Goal: Task Accomplishment & Management: Use online tool/utility

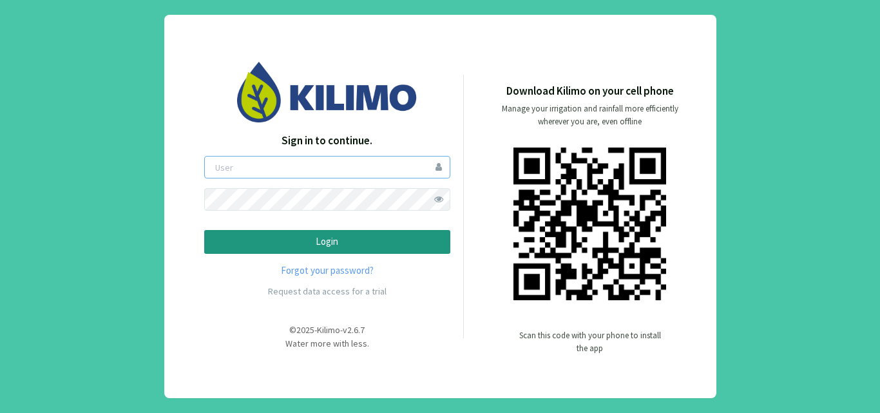
click at [234, 162] on input "email" at bounding box center [327, 167] width 246 height 23
type input "pliniojunior"
click at [319, 241] on p "Login" at bounding box center [327, 241] width 224 height 15
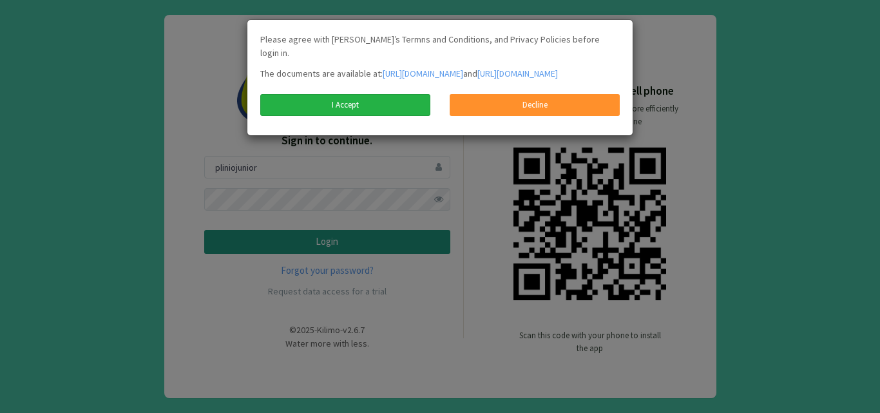
click at [370, 104] on link "I Accept" at bounding box center [345, 105] width 170 height 22
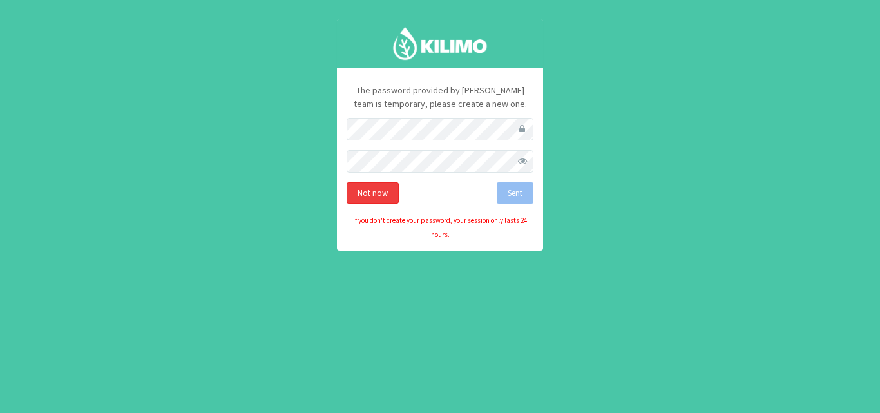
click at [368, 193] on div "Not now" at bounding box center [372, 193] width 52 height 22
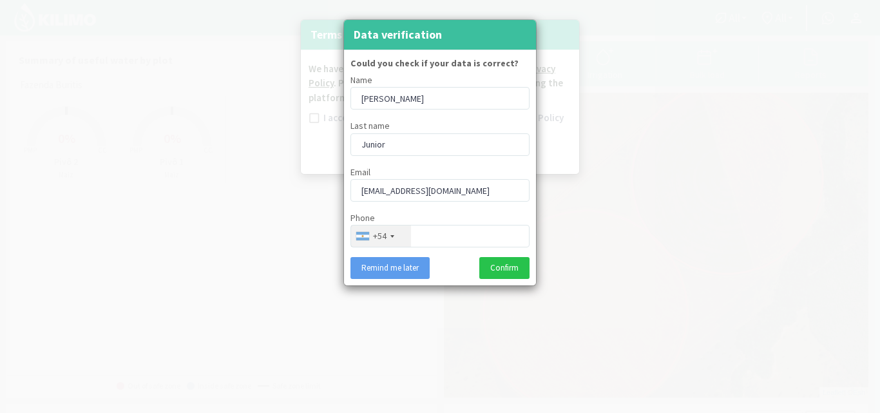
click at [392, 238] on div "+54" at bounding box center [381, 235] width 60 height 21
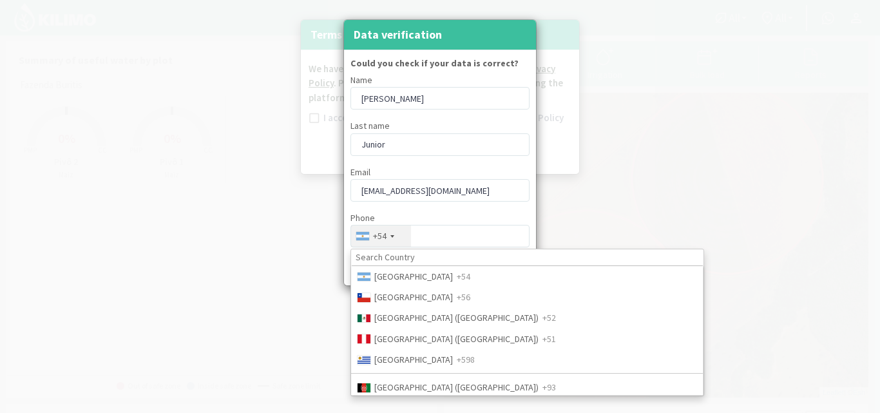
click at [392, 236] on div at bounding box center [392, 236] width 4 height 3
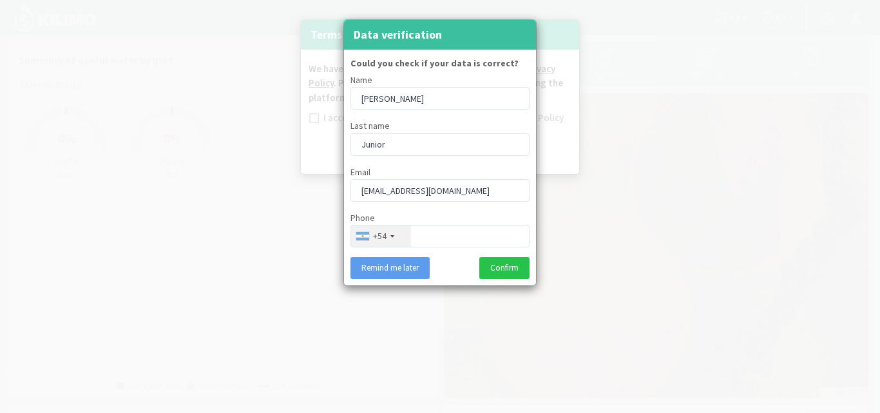
click at [392, 236] on div at bounding box center [392, 236] width 4 height 3
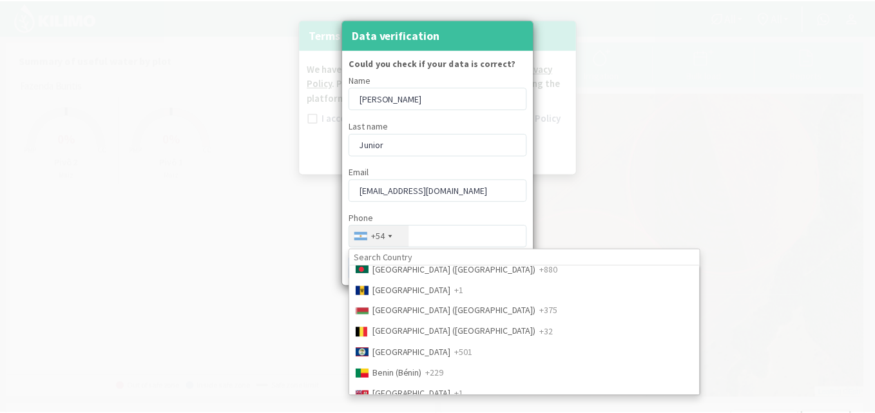
scroll to position [564, 0]
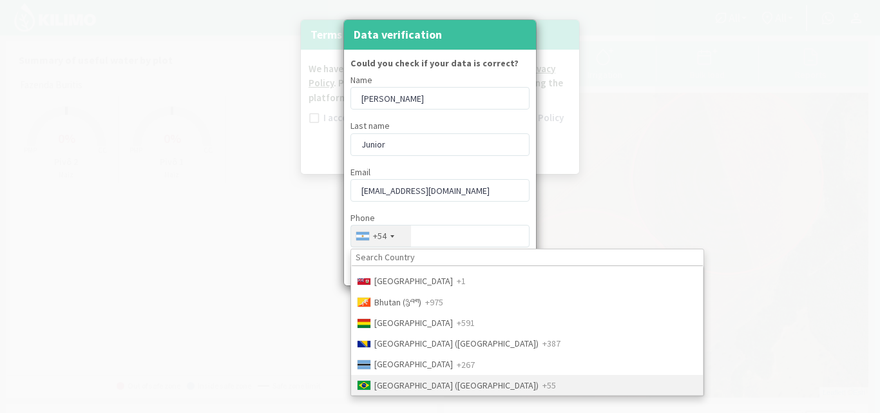
click at [399, 384] on span "Brazil (Brasil)" at bounding box center [456, 385] width 164 height 12
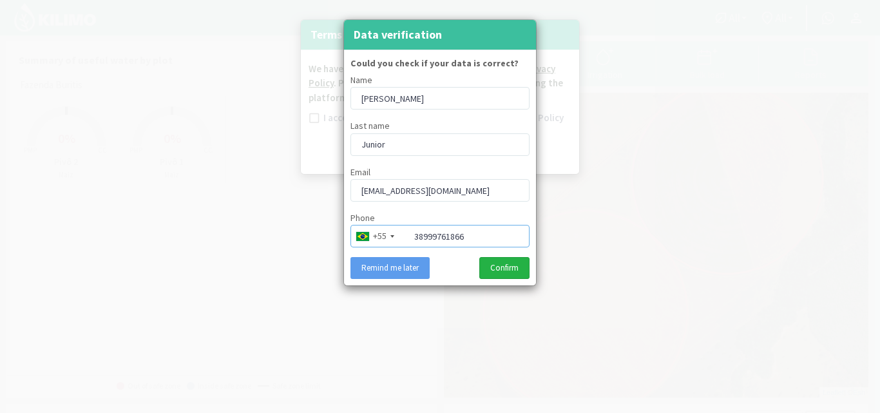
type input "38999761866"
click at [505, 267] on button "Confirm" at bounding box center [504, 268] width 50 height 22
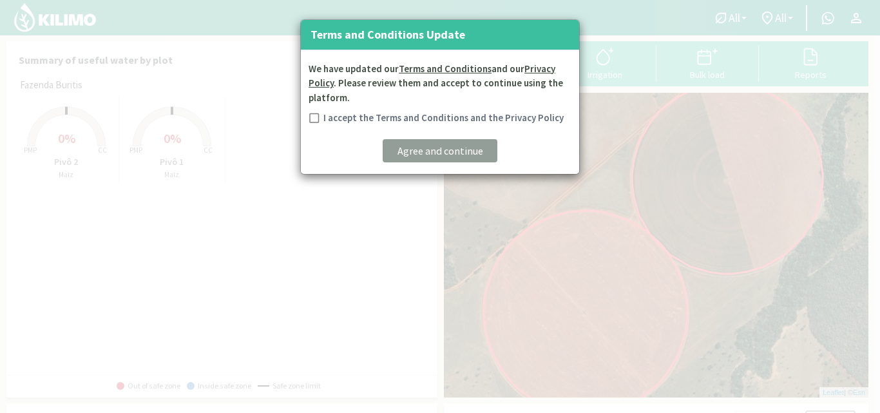
click at [314, 115] on input "I accept the Terms and Conditions and the Privacy Policy" at bounding box center [313, 119] width 13 height 13
checkbox input "true"
click at [440, 151] on p "Agree and continue" at bounding box center [440, 150] width 86 height 15
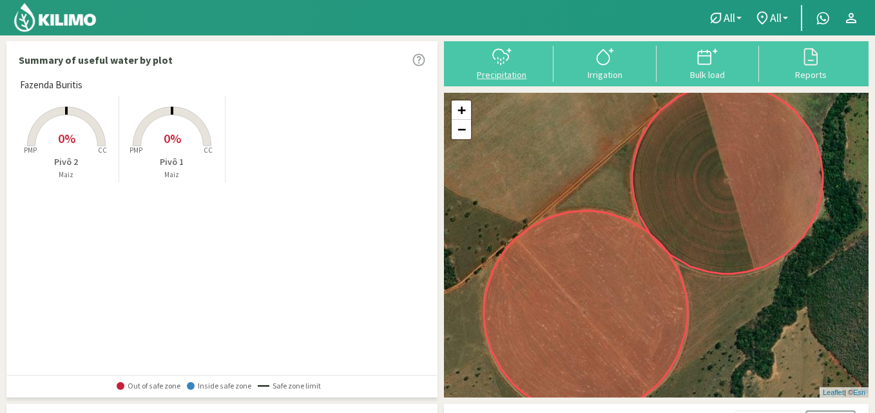
click at [506, 73] on div "Precipitation" at bounding box center [501, 74] width 95 height 9
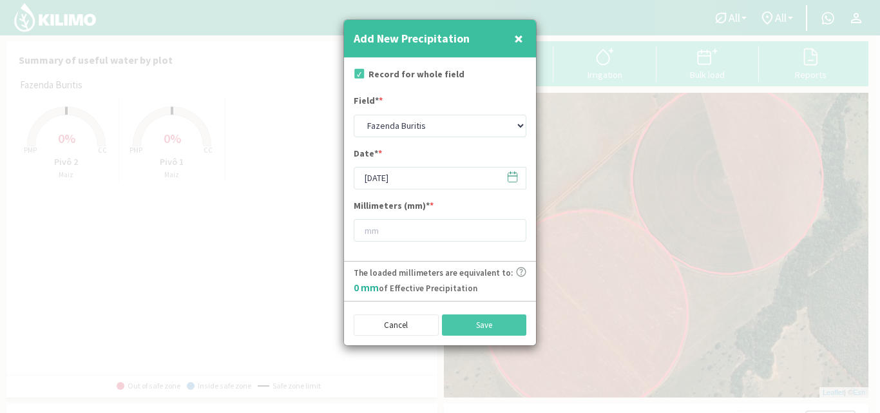
click at [513, 178] on icon at bounding box center [512, 177] width 12 height 12
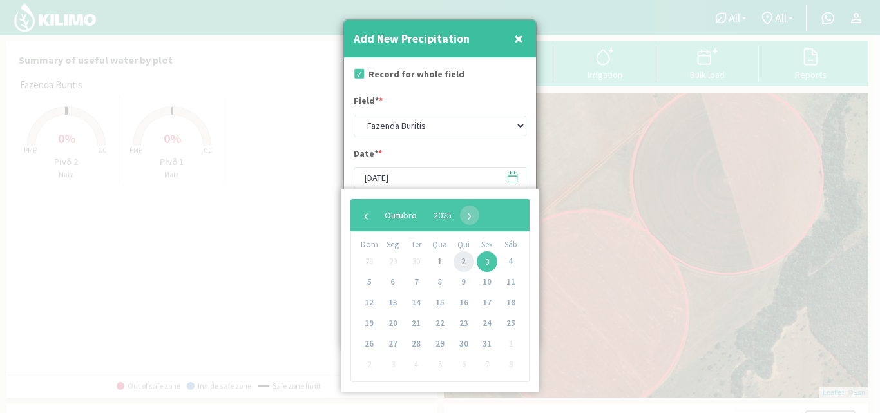
click at [462, 261] on span "2" at bounding box center [463, 261] width 21 height 21
type input "02/10/2025"
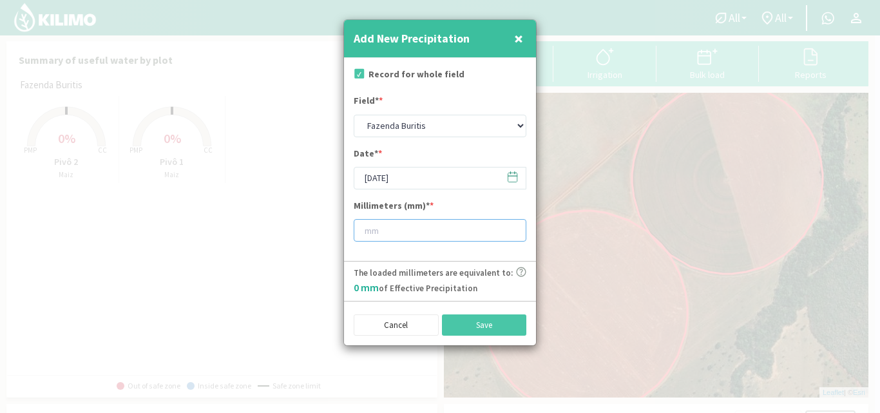
click at [392, 233] on input "number" at bounding box center [440, 230] width 173 height 23
type input "40"
click at [462, 325] on button "Save" at bounding box center [484, 325] width 85 height 22
click at [463, 324] on button "Save" at bounding box center [484, 325] width 85 height 22
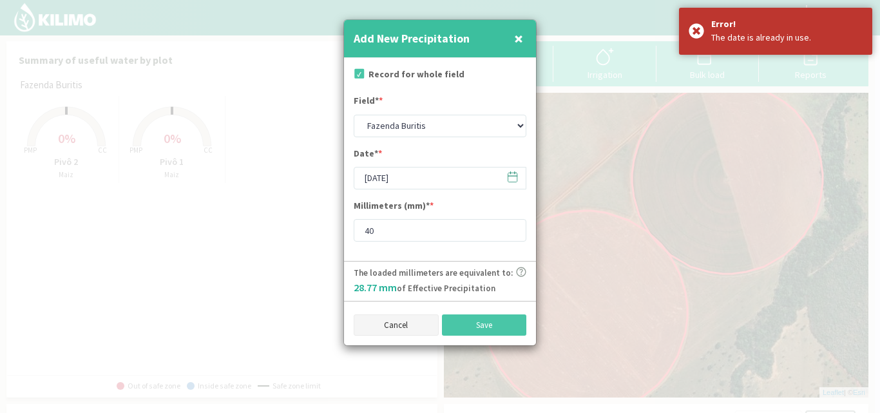
click at [418, 324] on button "Cancel" at bounding box center [396, 325] width 85 height 22
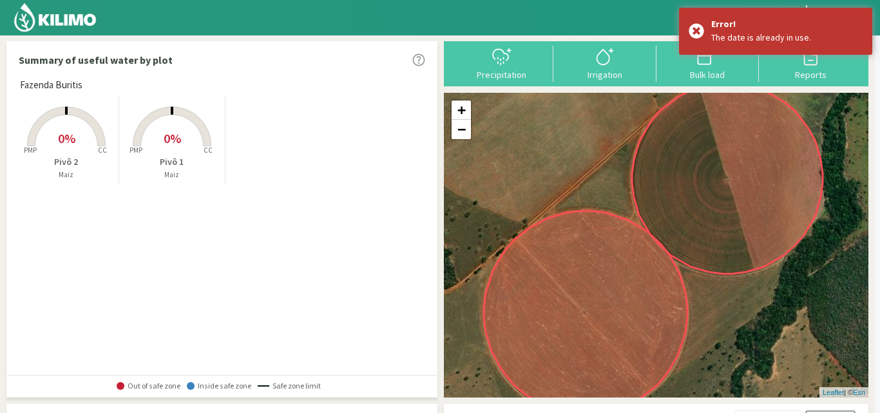
type input "[DATE]"
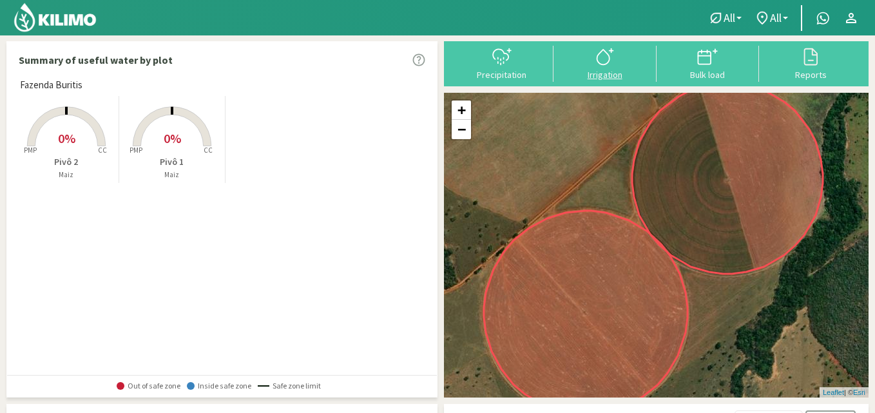
click at [605, 72] on div "Irrigation" at bounding box center [604, 74] width 95 height 9
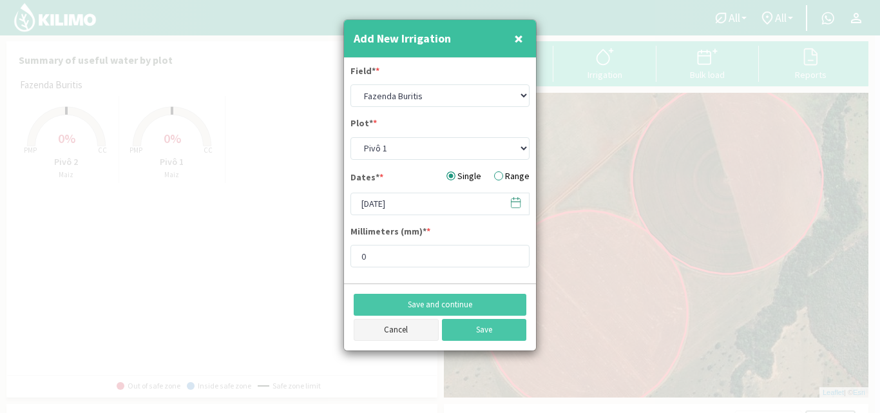
click at [419, 332] on button "Cancel" at bounding box center [396, 330] width 85 height 22
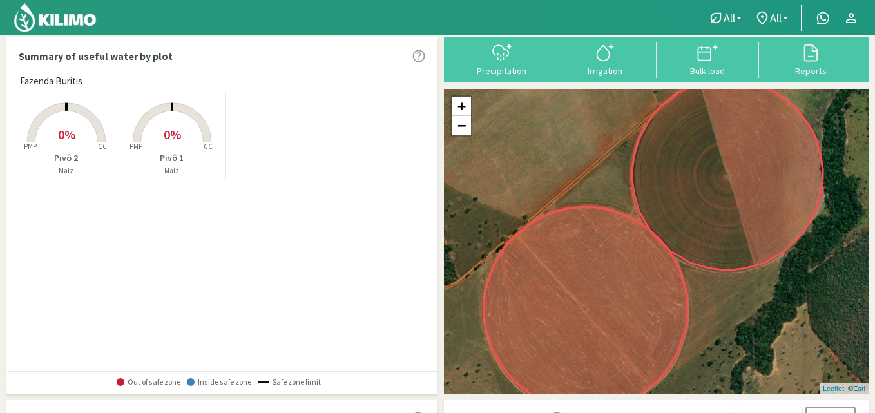
scroll to position [0, 0]
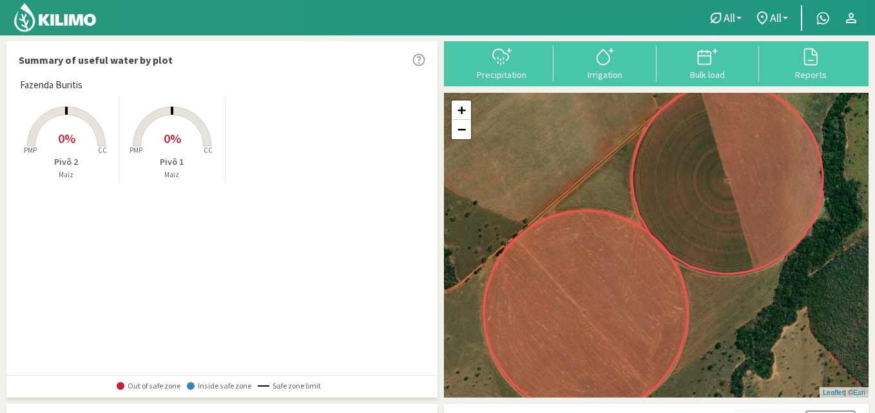
click at [189, 141] on rect at bounding box center [171, 147] width 103 height 103
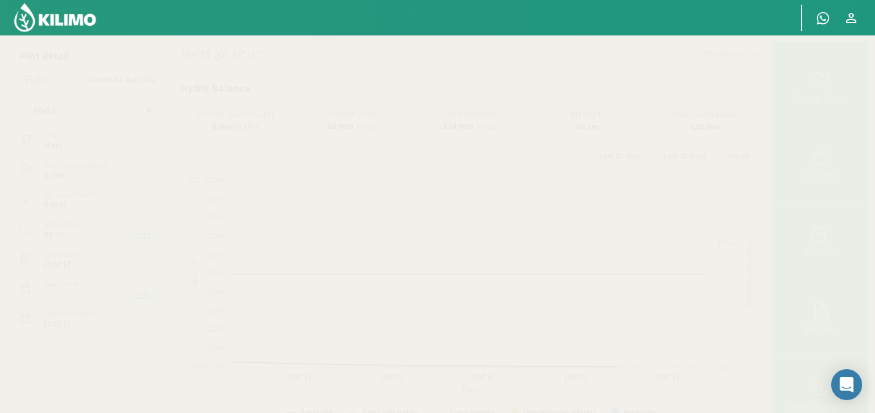
scroll to position [361, 0]
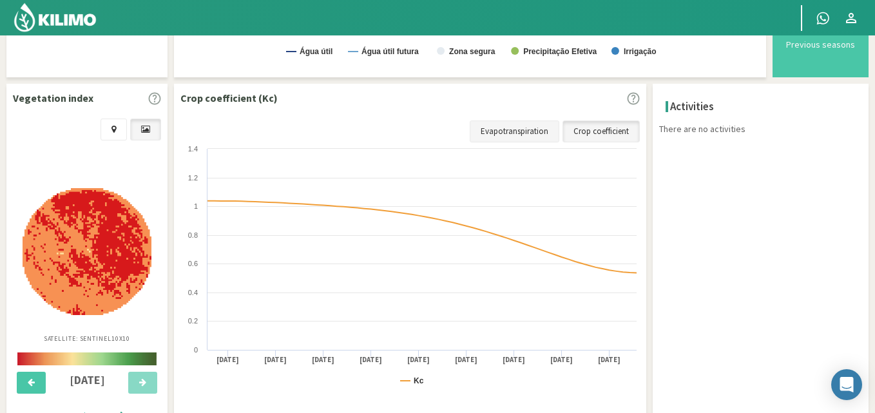
click at [509, 127] on link "Evapotranspiration" at bounding box center [515, 131] width 90 height 22
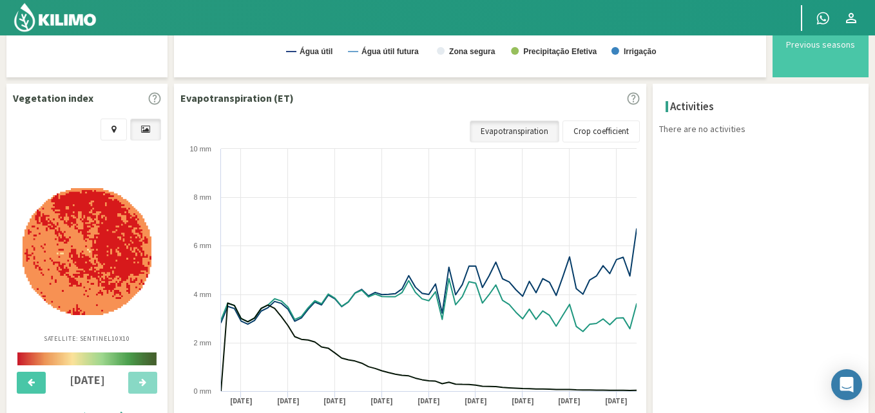
scroll to position [0, 0]
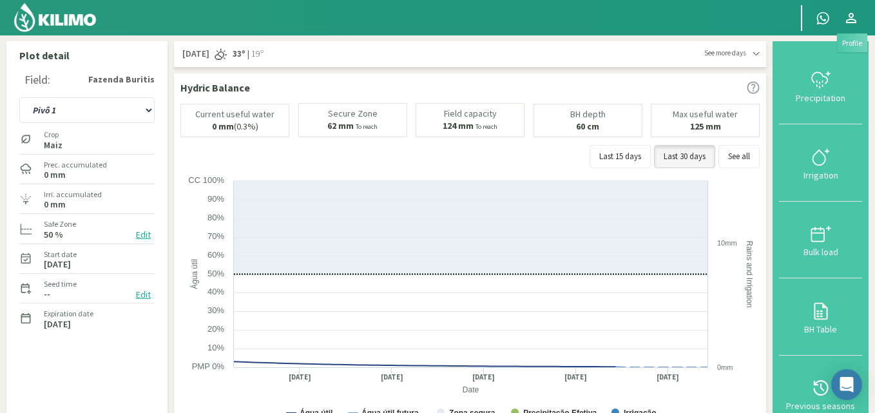
click at [849, 23] on icon at bounding box center [850, 17] width 15 height 15
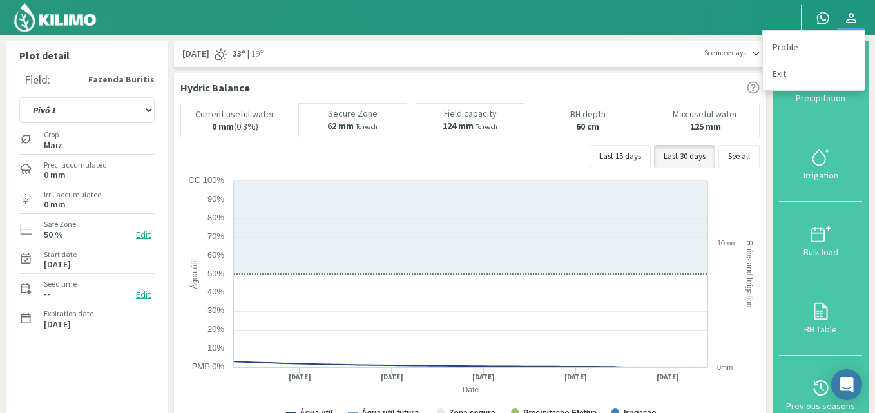
click at [719, 6] on div at bounding box center [392, 17] width 784 height 35
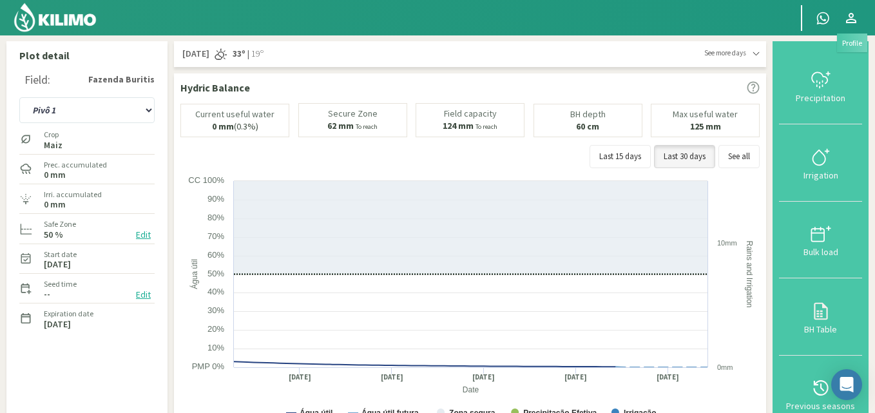
click at [852, 17] on icon at bounding box center [851, 18] width 10 height 10
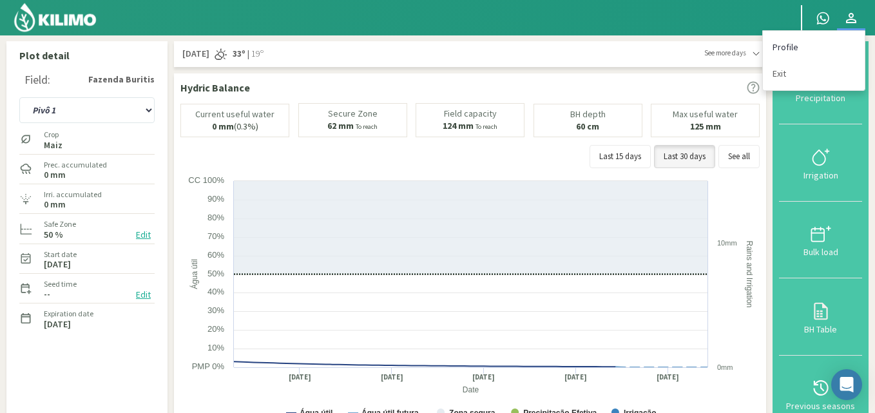
click at [779, 46] on link "Profile" at bounding box center [814, 47] width 102 height 26
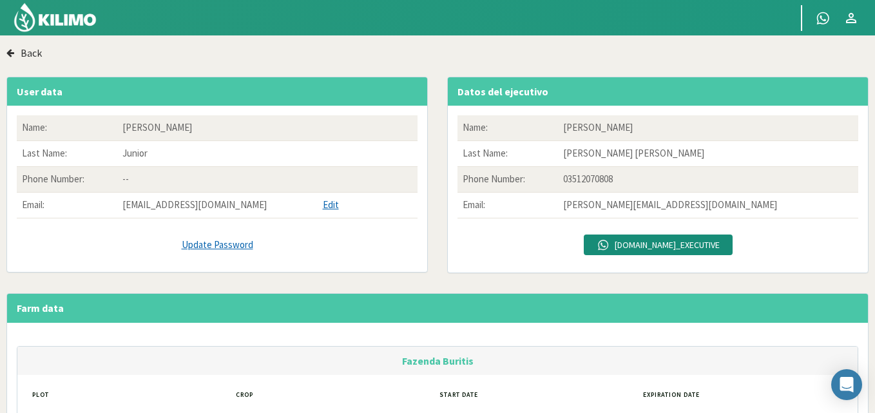
click at [8, 52] on icon "button" at bounding box center [10, 52] width 8 height 9
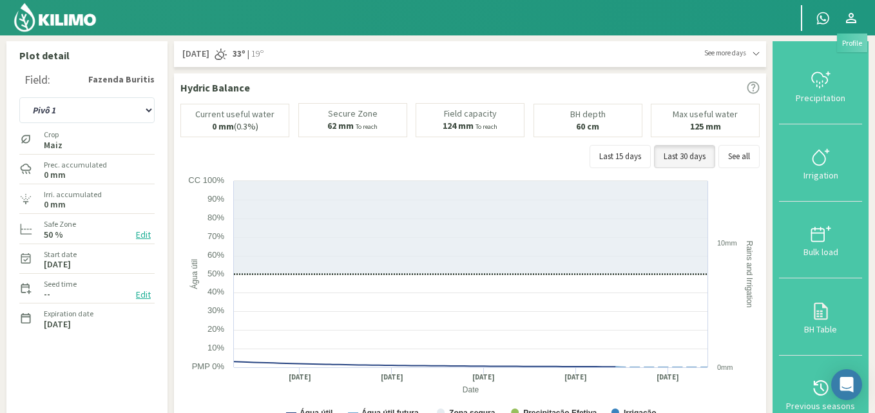
click at [853, 18] on icon at bounding box center [850, 17] width 15 height 15
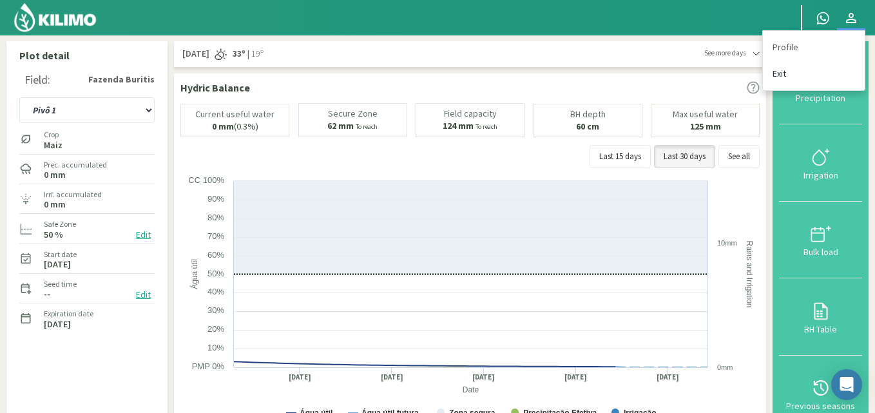
click at [783, 76] on link "Exit" at bounding box center [814, 74] width 102 height 26
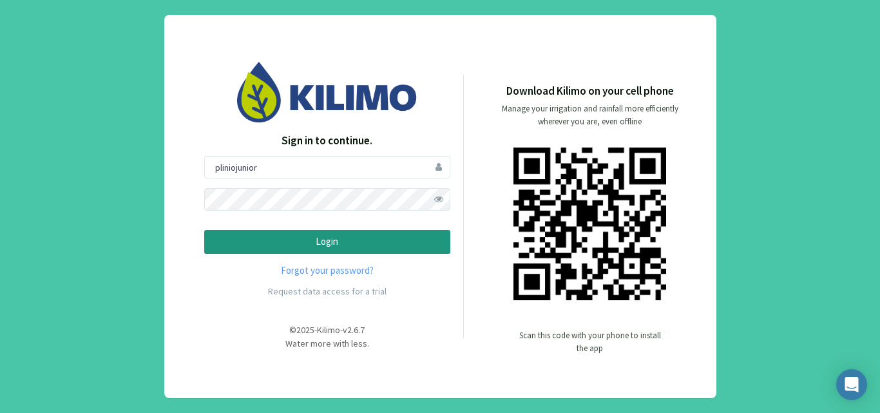
click at [336, 240] on p "Login" at bounding box center [327, 241] width 224 height 15
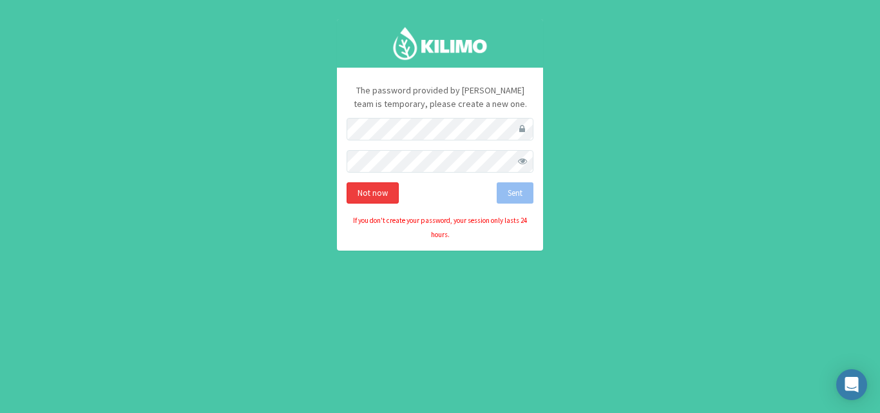
click at [366, 196] on div "Not now" at bounding box center [372, 193] width 52 height 22
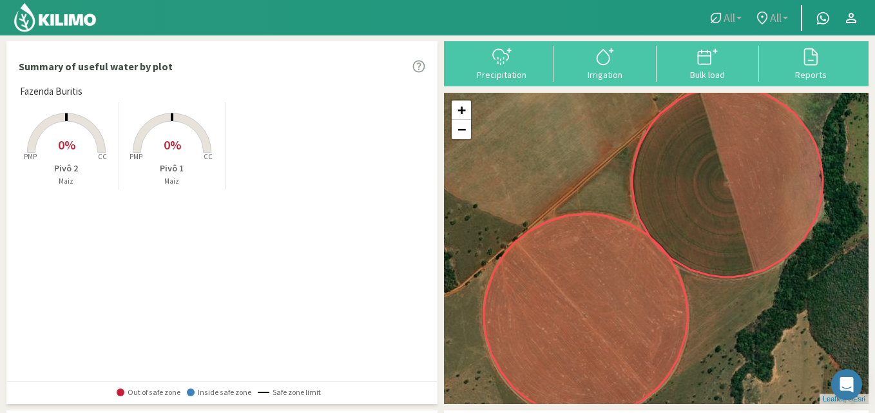
click at [783, 21] on link "All" at bounding box center [771, 18] width 46 height 24
click at [851, 17] on icon at bounding box center [851, 18] width 10 height 10
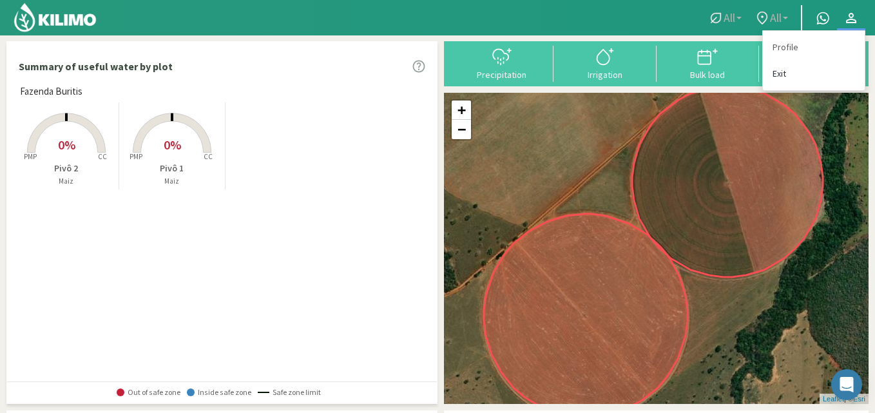
click at [784, 75] on link "Exit" at bounding box center [814, 74] width 102 height 26
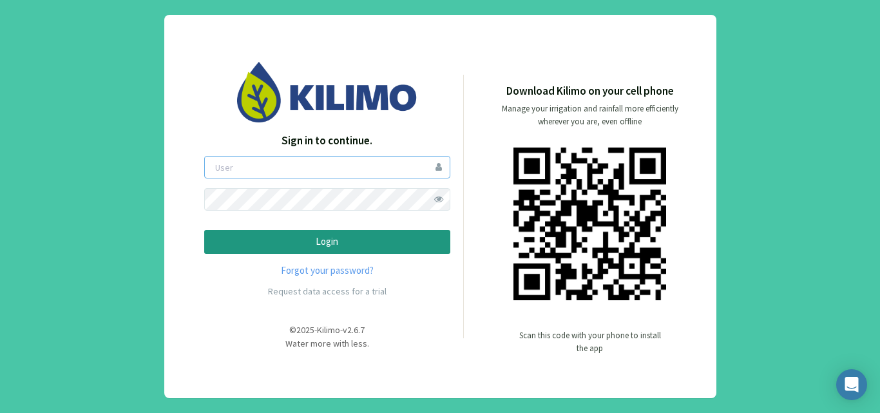
type input "pliniojunior"
click at [335, 251] on button "Login" at bounding box center [327, 242] width 246 height 24
